Goal: Information Seeking & Learning: Compare options

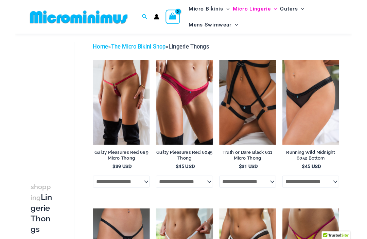
scroll to position [25, 0]
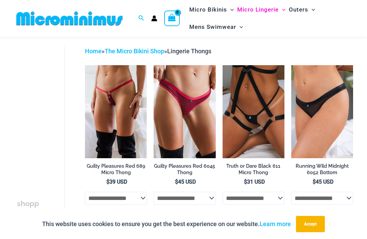
click at [85, 65] on img at bounding box center [85, 65] width 0 height 0
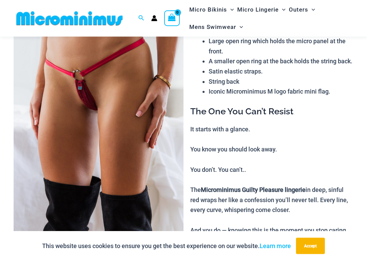
scroll to position [63, 0]
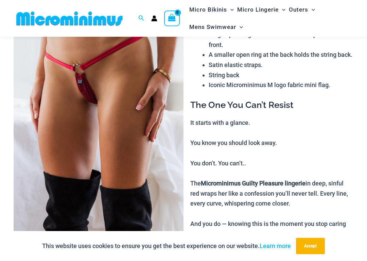
click at [97, 87] on img at bounding box center [99, 121] width 170 height 255
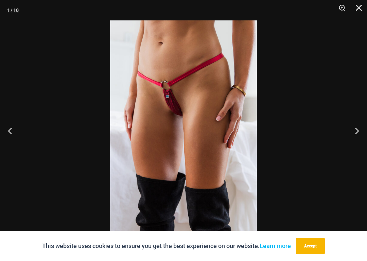
click at [354, 130] on button "Next" at bounding box center [353, 130] width 25 height 34
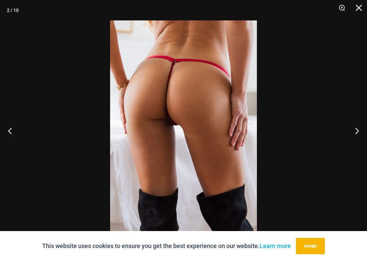
click at [353, 131] on button "Next" at bounding box center [353, 130] width 25 height 34
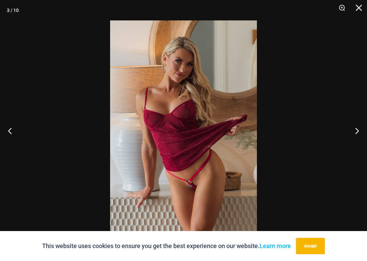
click at [353, 133] on button "Next" at bounding box center [353, 130] width 25 height 34
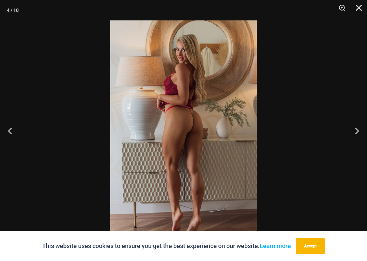
click at [355, 129] on button "Next" at bounding box center [353, 130] width 25 height 34
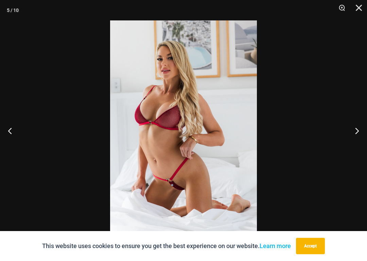
click at [356, 131] on button "Next" at bounding box center [353, 130] width 25 height 34
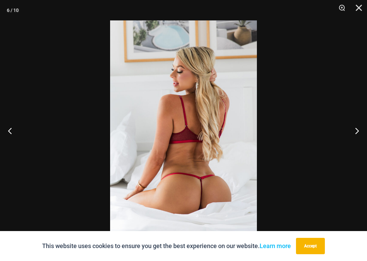
click at [356, 132] on button "Next" at bounding box center [353, 130] width 25 height 34
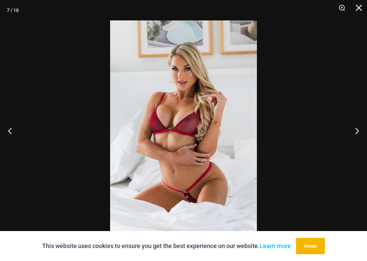
click at [356, 134] on button "Next" at bounding box center [353, 130] width 25 height 34
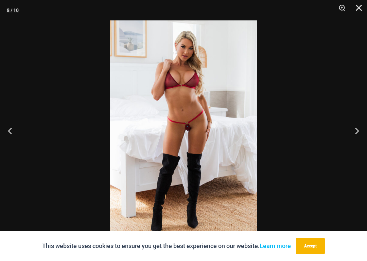
click at [356, 134] on button "Next" at bounding box center [353, 130] width 25 height 34
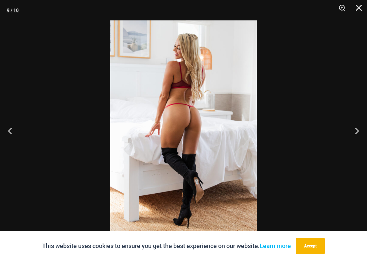
click at [357, 135] on button "Next" at bounding box center [353, 130] width 25 height 34
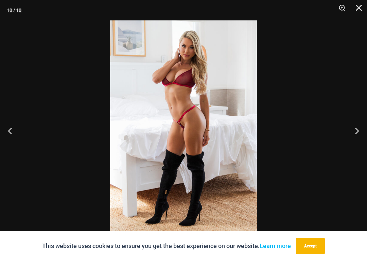
click at [357, 136] on button "Next" at bounding box center [353, 130] width 25 height 34
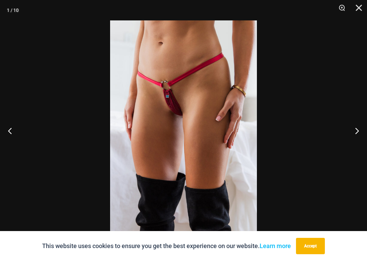
click at [356, 135] on button "Next" at bounding box center [353, 130] width 25 height 34
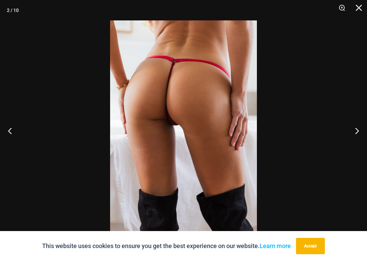
click at [359, 10] on button "Close" at bounding box center [356, 10] width 17 height 20
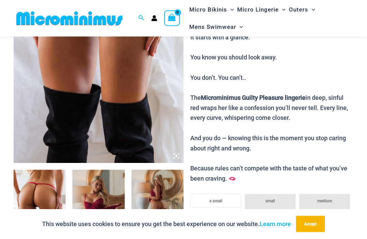
scroll to position [145, 0]
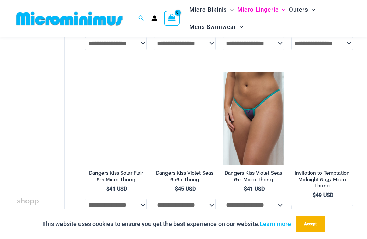
scroll to position [341, 0]
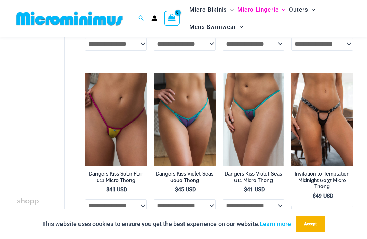
click at [222, 73] on img at bounding box center [222, 73] width 0 height 0
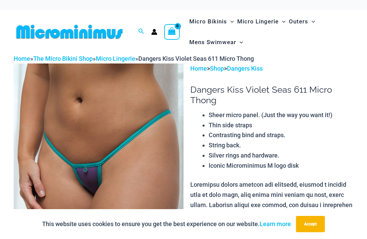
click at [139, 158] on img at bounding box center [99, 191] width 170 height 255
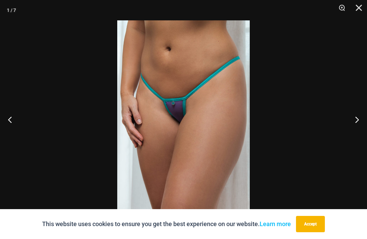
click at [352, 119] on button "Next" at bounding box center [353, 120] width 25 height 34
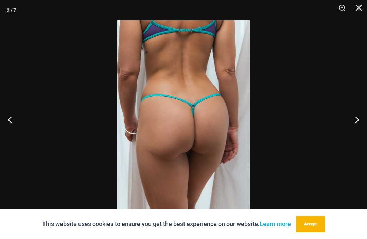
click at [354, 119] on button "Next" at bounding box center [353, 120] width 25 height 34
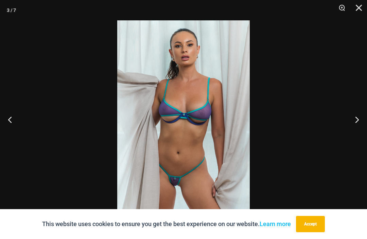
click at [356, 119] on button "Next" at bounding box center [353, 120] width 25 height 34
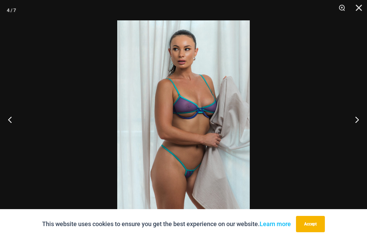
click at [355, 121] on button "Next" at bounding box center [353, 120] width 25 height 34
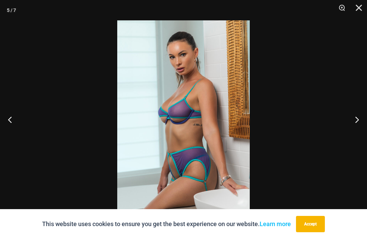
click at [355, 120] on button "Next" at bounding box center [353, 120] width 25 height 34
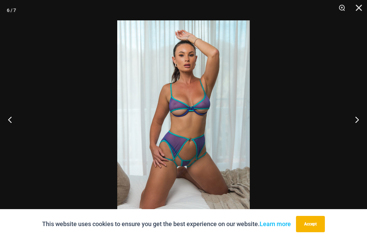
click at [356, 123] on button "Next" at bounding box center [353, 120] width 25 height 34
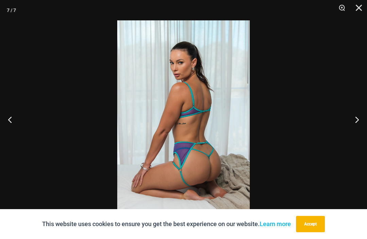
click at [356, 125] on button "Next" at bounding box center [353, 120] width 25 height 34
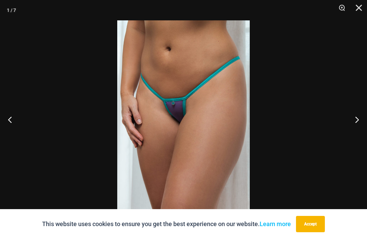
click at [356, 121] on button "Next" at bounding box center [353, 120] width 25 height 34
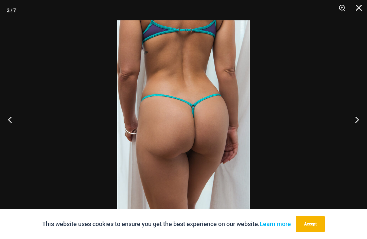
click at [356, 8] on button "Close" at bounding box center [356, 10] width 17 height 20
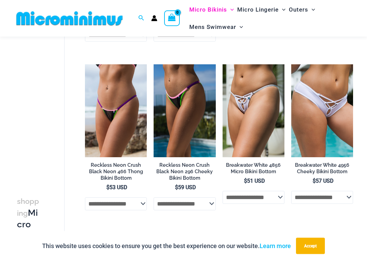
scroll to position [862, 0]
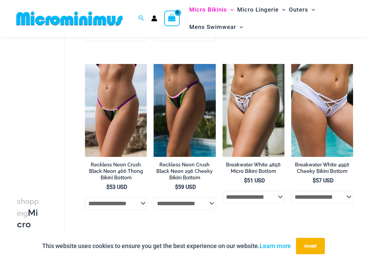
click at [222, 64] on img at bounding box center [222, 64] width 0 height 0
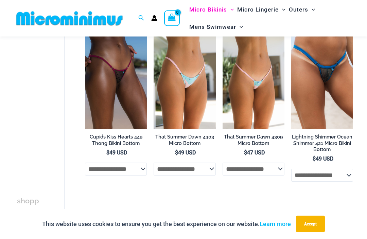
scroll to position [1557, 0]
click at [222, 36] on img at bounding box center [222, 36] width 0 height 0
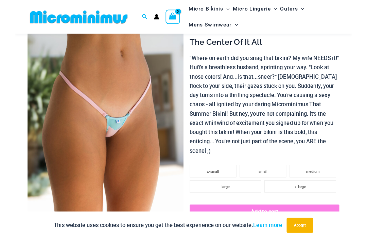
scroll to position [52, 0]
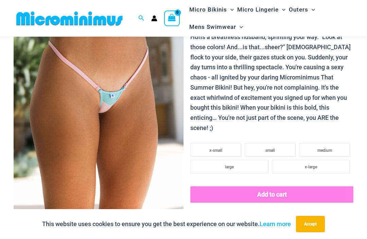
click at [128, 133] on img at bounding box center [99, 95] width 170 height 255
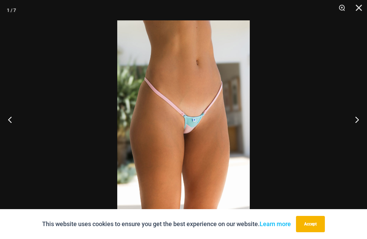
click at [356, 118] on button "Next" at bounding box center [353, 120] width 25 height 34
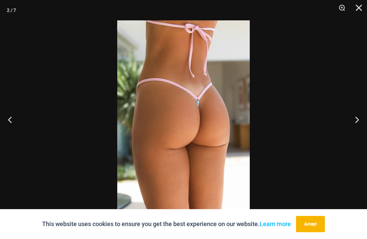
click at [354, 115] on button "Next" at bounding box center [353, 120] width 25 height 34
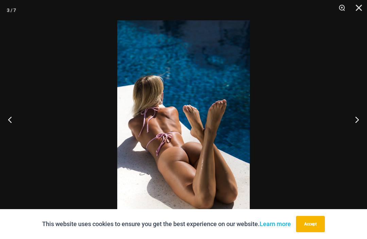
click at [354, 118] on button "Next" at bounding box center [353, 120] width 25 height 34
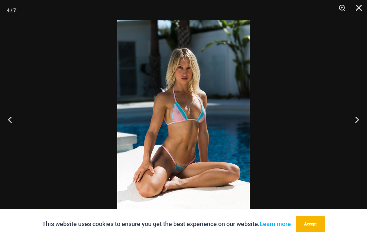
click at [348, 119] on button "Next" at bounding box center [353, 120] width 25 height 34
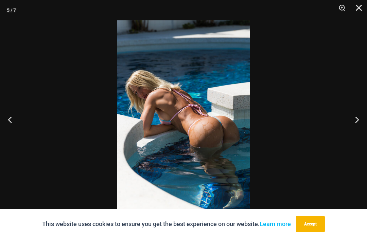
click at [351, 118] on button "Next" at bounding box center [353, 120] width 25 height 34
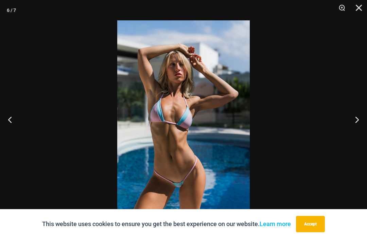
click at [351, 119] on button "Next" at bounding box center [353, 120] width 25 height 34
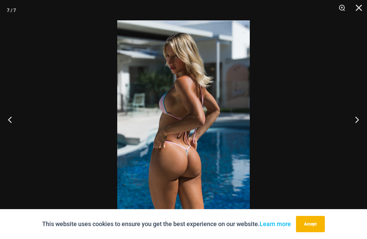
click at [352, 119] on button "Next" at bounding box center [353, 120] width 25 height 34
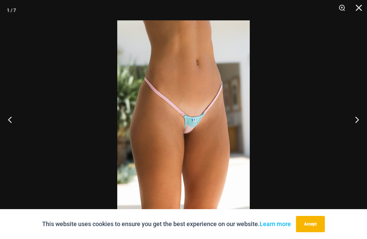
click at [354, 118] on button "Next" at bounding box center [353, 120] width 25 height 34
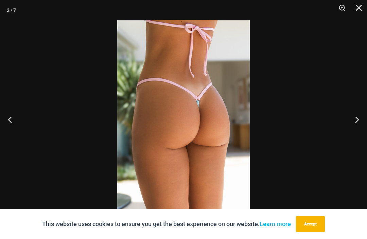
click at [356, 7] on button "Close" at bounding box center [356, 10] width 17 height 20
